Goal: Task Accomplishment & Management: Manage account settings

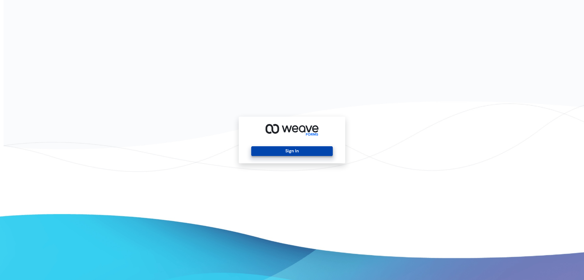
click at [294, 152] on button "Sign In" at bounding box center [291, 151] width 81 height 10
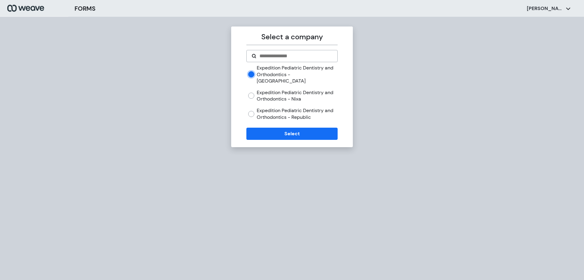
drag, startPoint x: 255, startPoint y: 86, endPoint x: 260, endPoint y: 94, distance: 9.3
click at [255, 89] on div "Expedition Pediatric Dentistry and Orthodontics - Nixa" at bounding box center [292, 95] width 89 height 13
click at [296, 130] on button "Select" at bounding box center [291, 133] width 91 height 12
